Goal: Navigation & Orientation: Find specific page/section

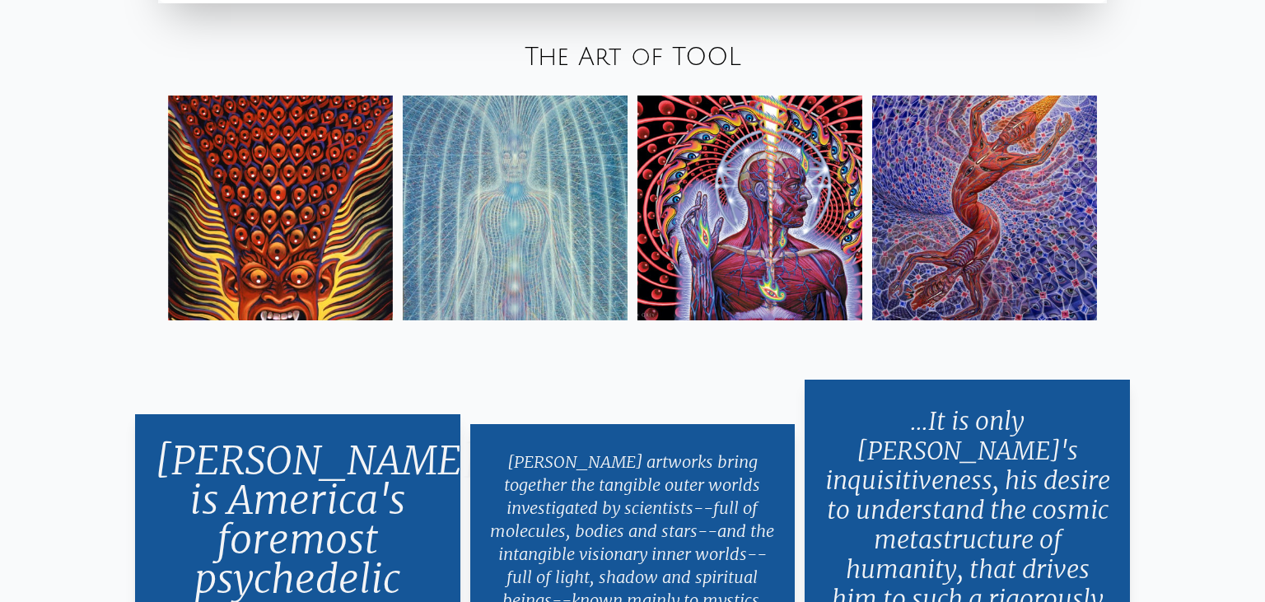
scroll to position [2869, 0]
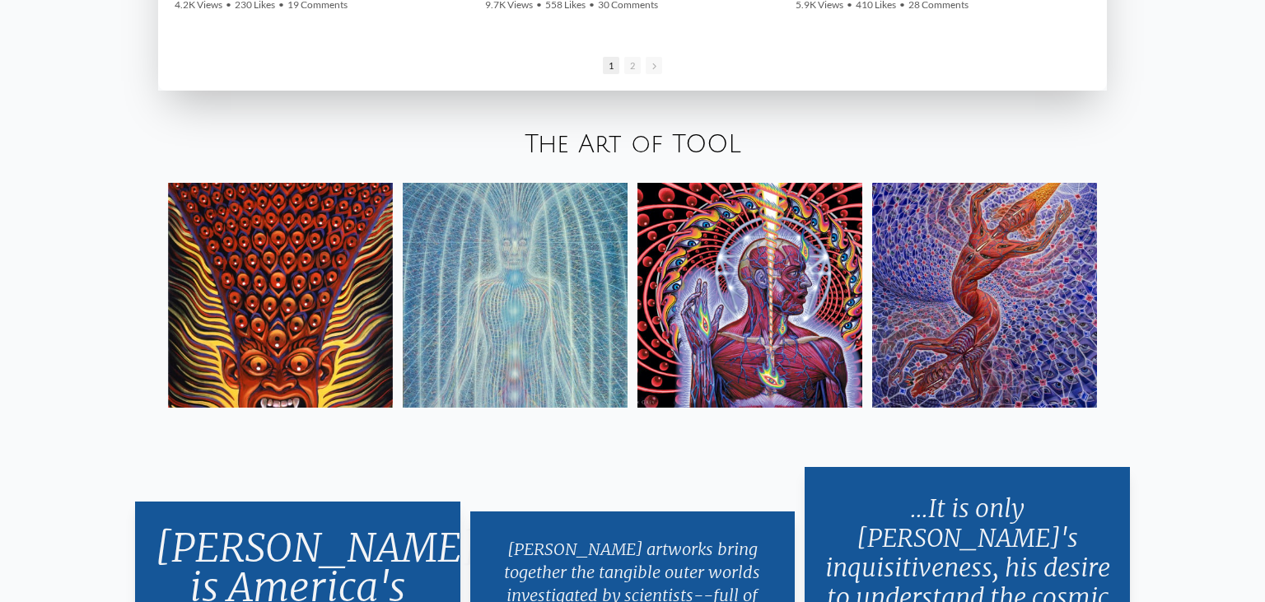
click at [723, 283] on img at bounding box center [749, 295] width 225 height 225
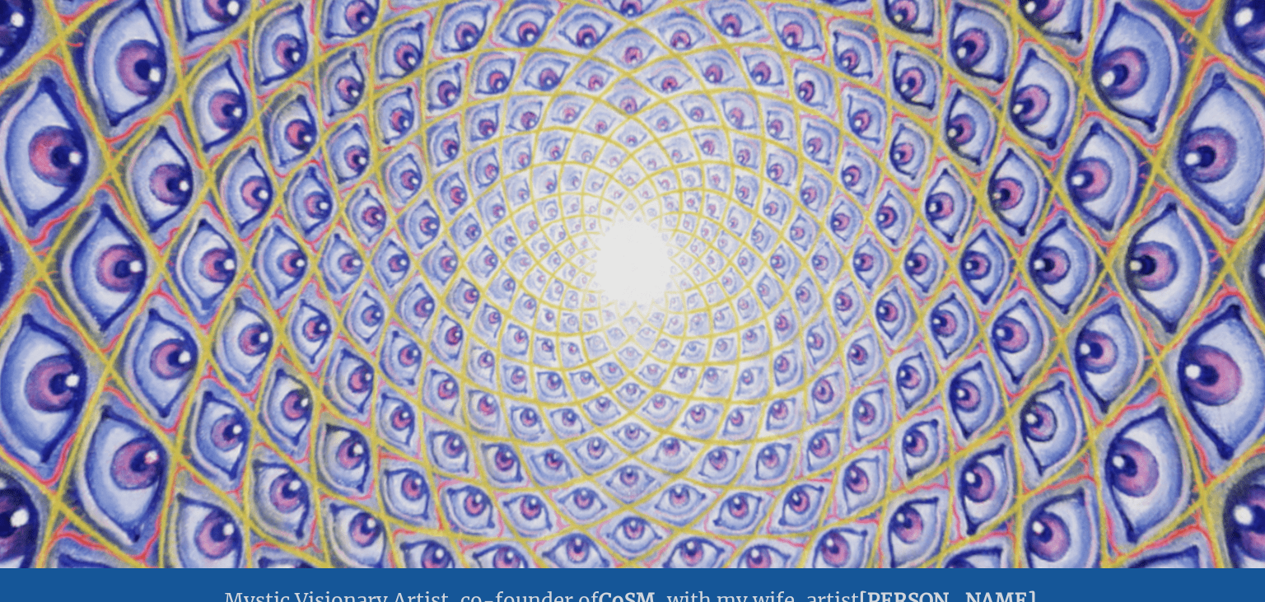
scroll to position [0, 0]
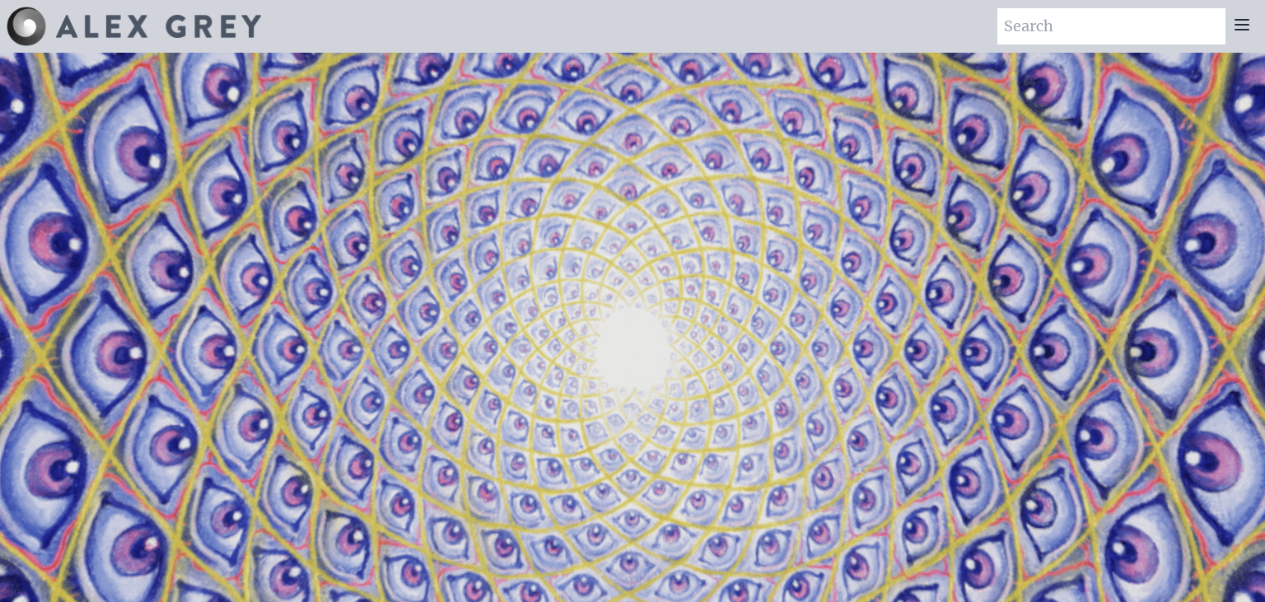
click at [1239, 37] on div at bounding box center [1241, 26] width 33 height 36
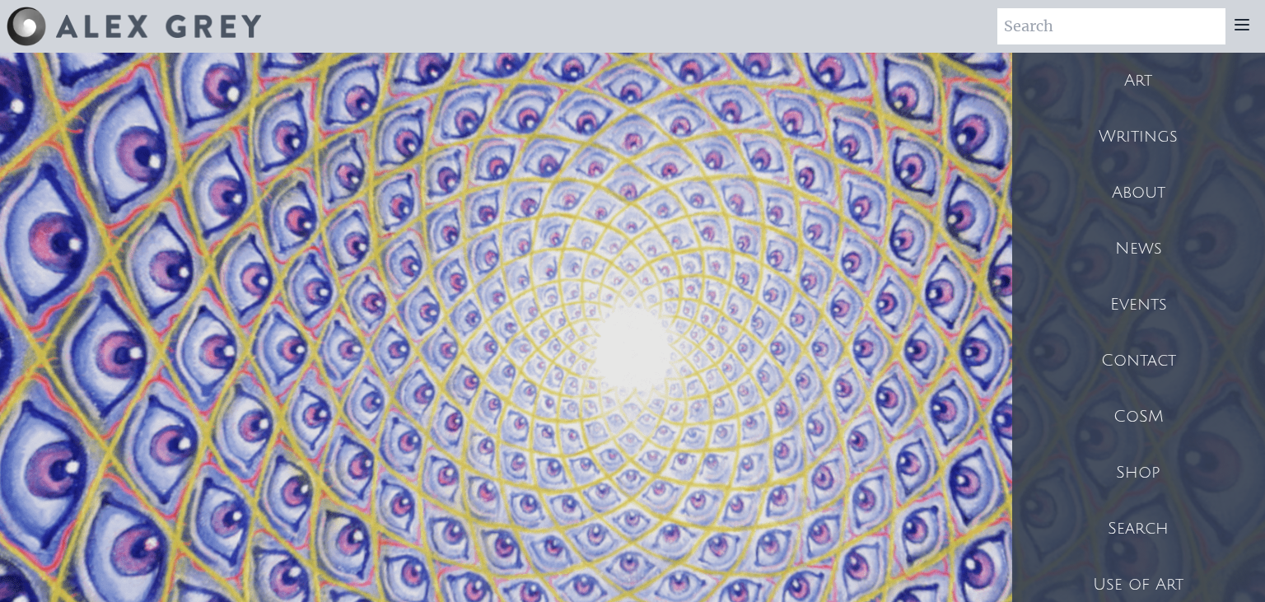
click at [1241, 21] on icon at bounding box center [1241, 25] width 13 height 10
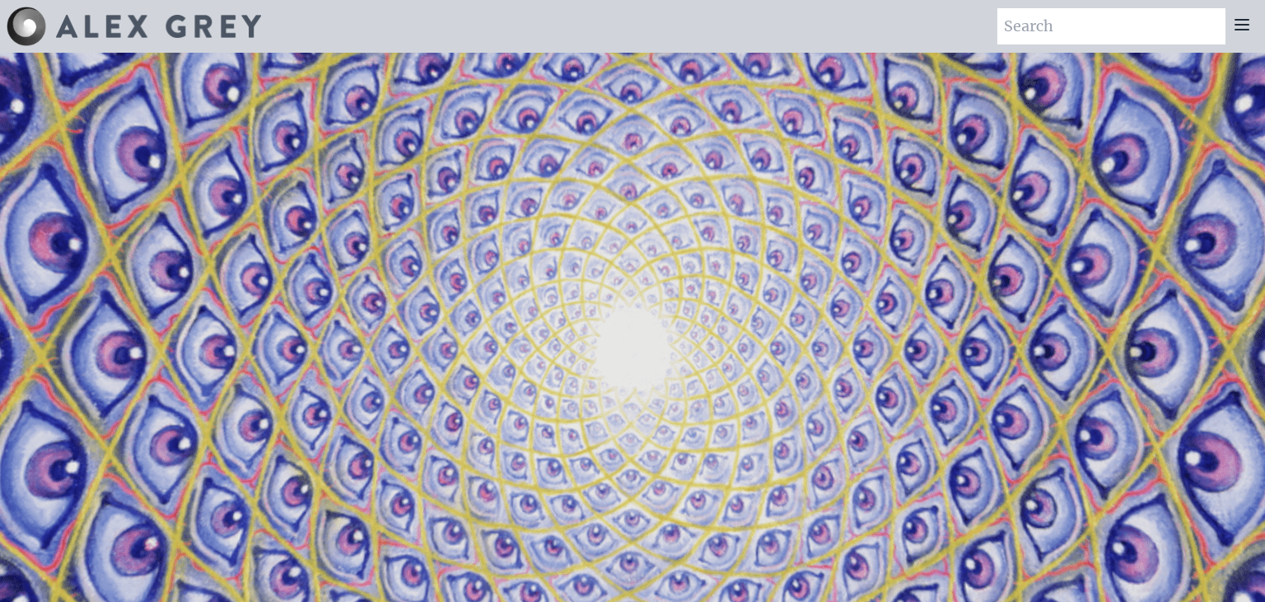
click at [1241, 21] on icon at bounding box center [1241, 25] width 13 height 10
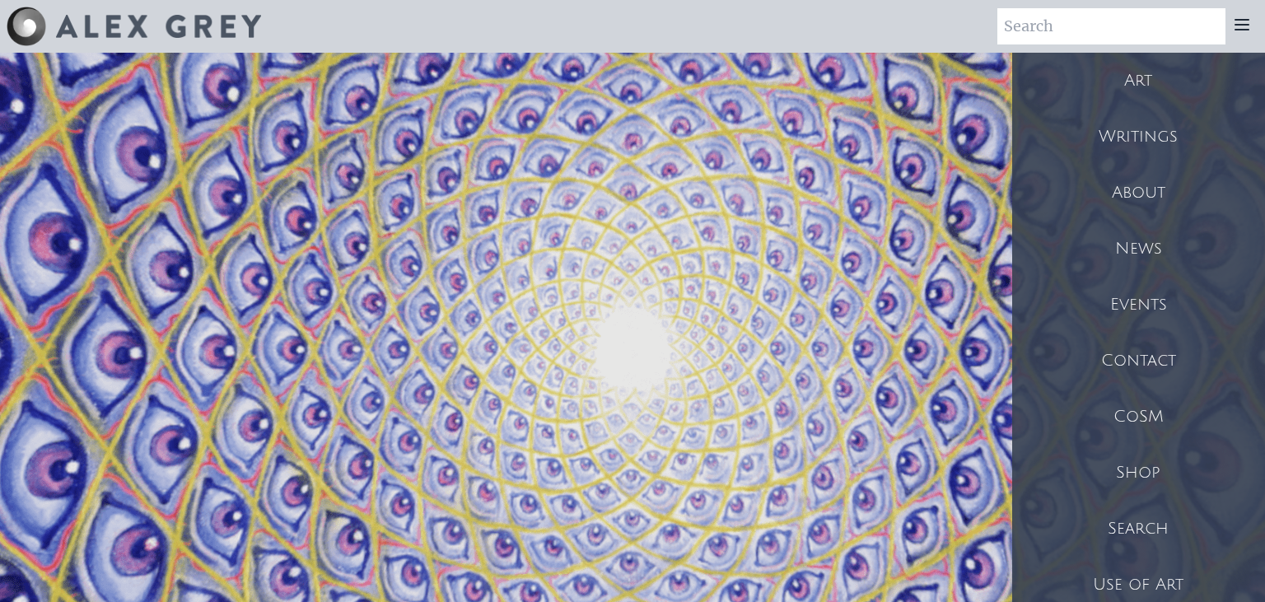
click at [1132, 80] on div "Art" at bounding box center [1138, 81] width 253 height 56
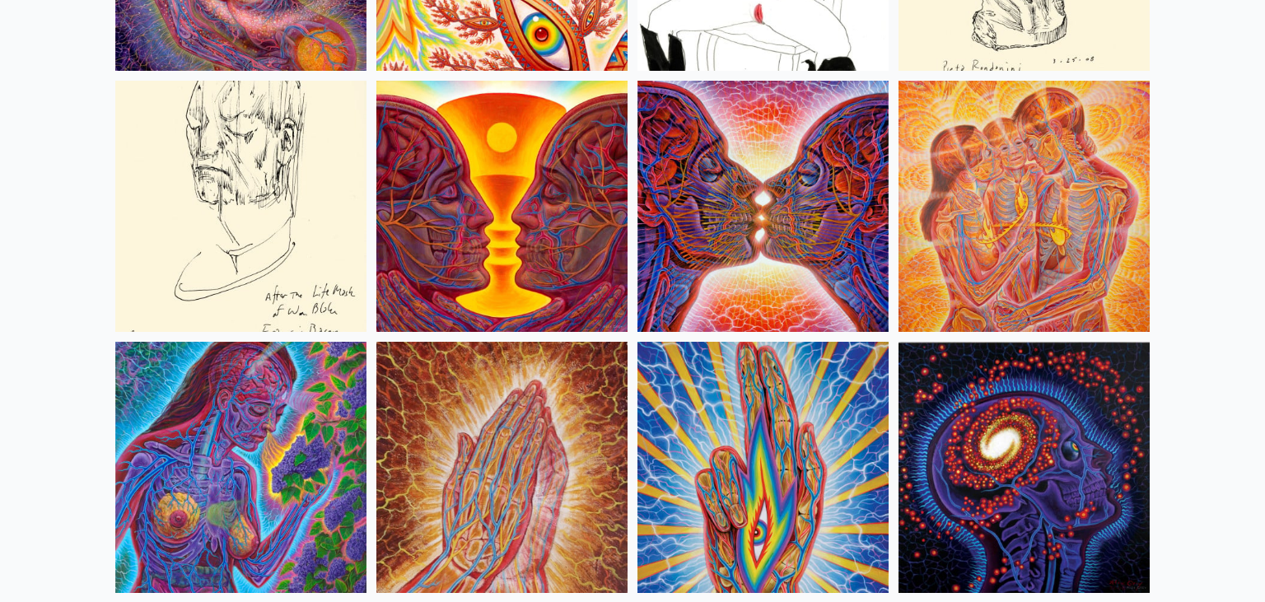
scroll to position [5841, 0]
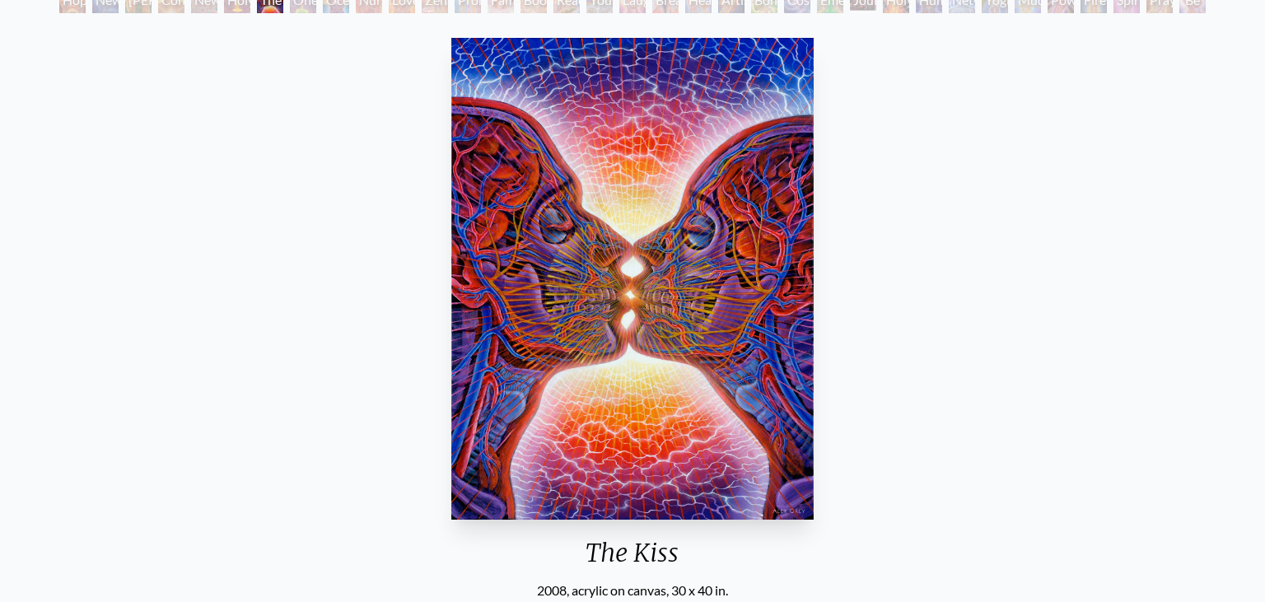
scroll to position [86, 0]
